Goal: Task Accomplishment & Management: Use online tool/utility

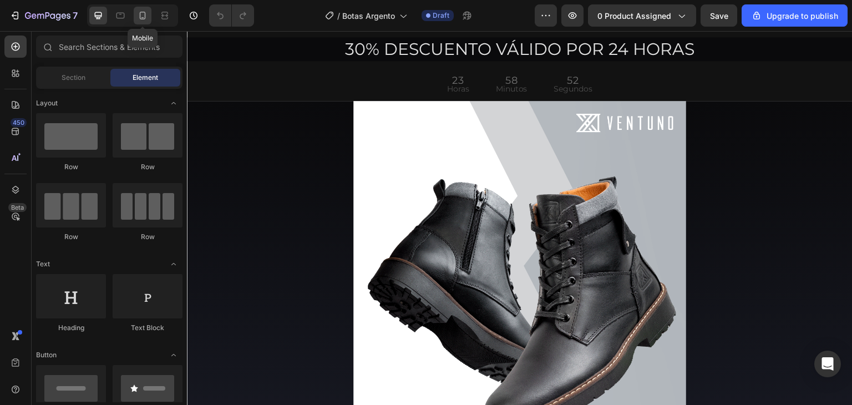
click at [141, 14] on icon at bounding box center [142, 15] width 11 height 11
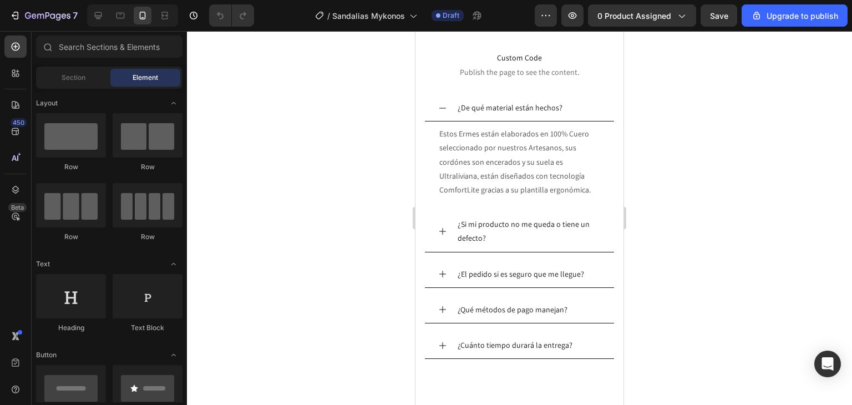
scroll to position [2552, 0]
